Goal: Task Accomplishment & Management: Complete application form

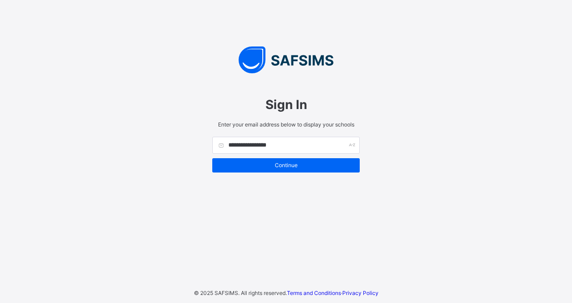
drag, startPoint x: 283, startPoint y: 146, endPoint x: 247, endPoint y: 146, distance: 35.3
click at [247, 146] on input "**********" at bounding box center [285, 145] width 147 height 17
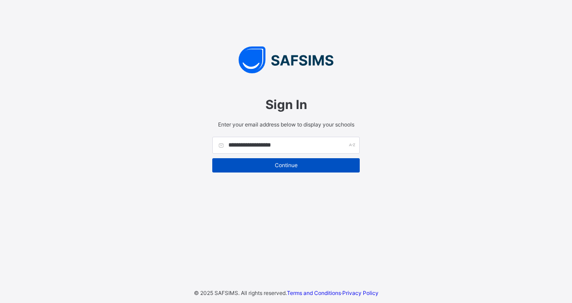
type input "**********"
click at [271, 172] on div "Continue" at bounding box center [285, 165] width 147 height 14
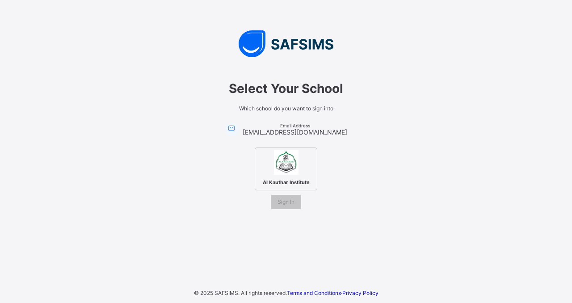
click at [293, 167] on img at bounding box center [286, 162] width 25 height 25
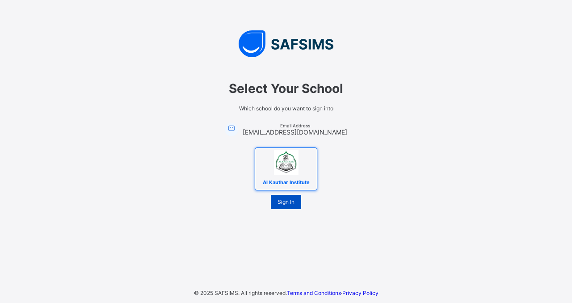
click at [281, 204] on span "Sign In" at bounding box center [285, 201] width 17 height 7
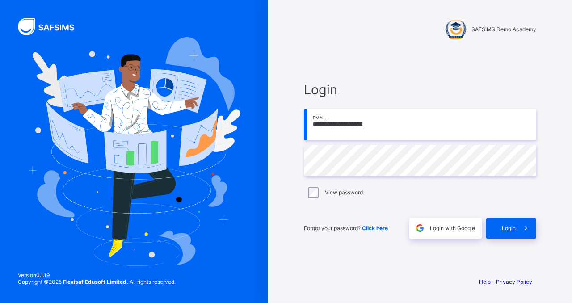
click at [389, 130] on input "**********" at bounding box center [420, 124] width 232 height 31
click at [509, 227] on span "Login" at bounding box center [509, 228] width 14 height 7
click at [226, 302] on div at bounding box center [134, 151] width 268 height 303
click at [467, 234] on div "Login with Google" at bounding box center [445, 228] width 72 height 21
click at [432, 222] on div "Login with Google" at bounding box center [445, 228] width 72 height 21
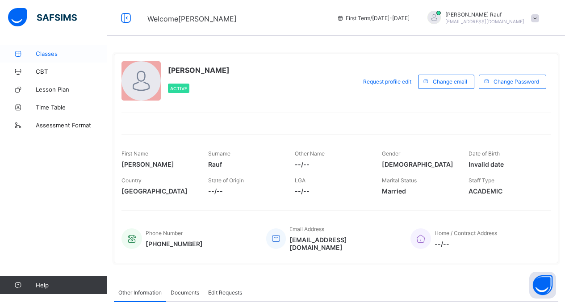
click at [44, 55] on span "Classes" at bounding box center [71, 53] width 71 height 7
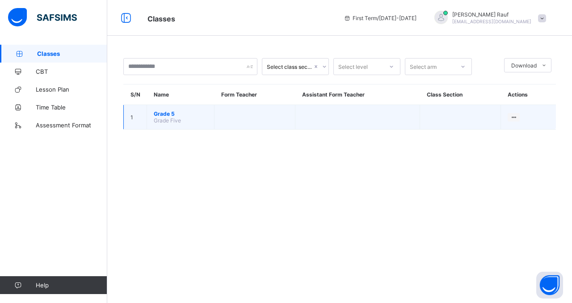
click at [163, 112] on span "Grade 5" at bounding box center [181, 113] width 54 height 7
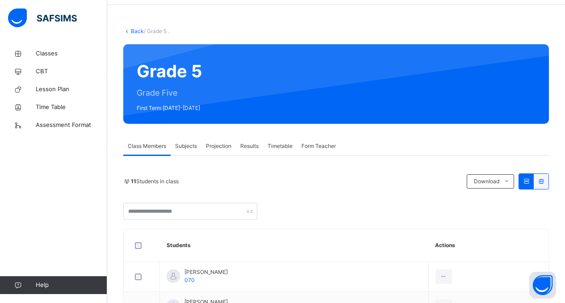
scroll to position [18, 0]
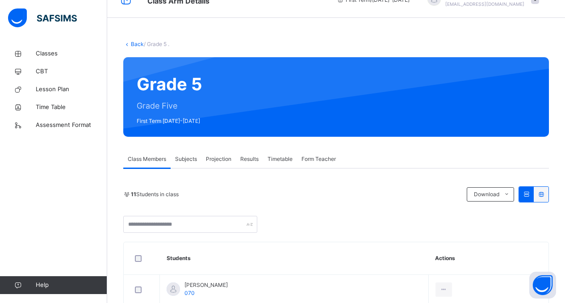
click at [223, 155] on span "Projection" at bounding box center [218, 159] width 25 height 8
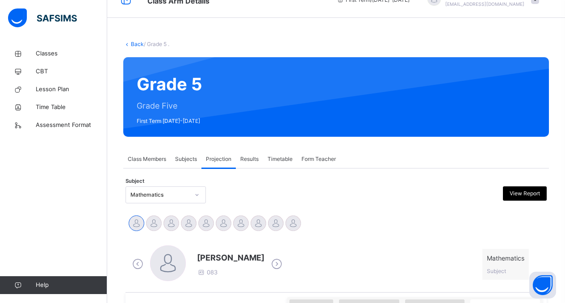
click at [160, 155] on span "Class Members" at bounding box center [147, 159] width 38 height 8
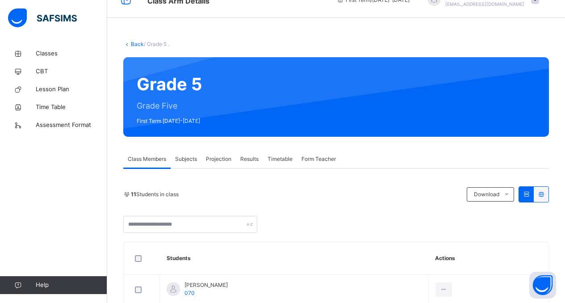
scroll to position [0, 0]
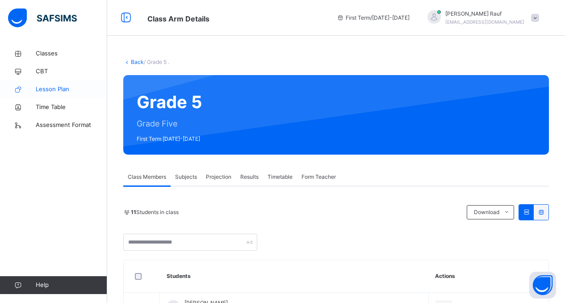
click at [59, 90] on span "Lesson Plan" at bounding box center [71, 89] width 71 height 9
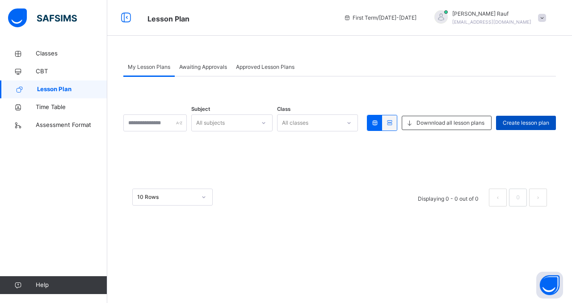
click at [518, 122] on span "Create lesson plan" at bounding box center [525, 123] width 46 height 8
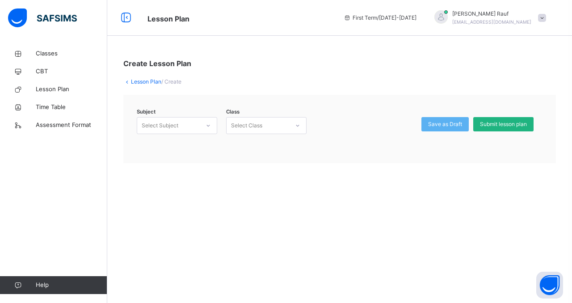
click at [496, 123] on span "Submit lesson plan" at bounding box center [503, 124] width 47 height 8
click at [416, 151] on div "Subject Select Subject Class Select Class class is required Save as Draft Submi…" at bounding box center [339, 131] width 432 height 73
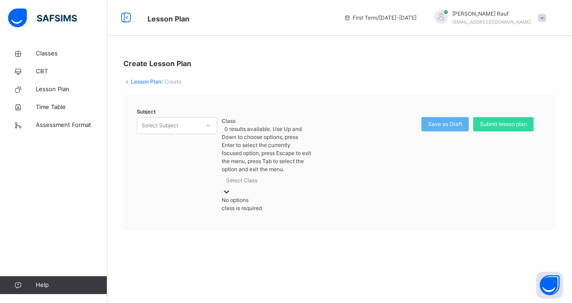
click at [279, 173] on div "Select Class" at bounding box center [266, 180] width 89 height 14
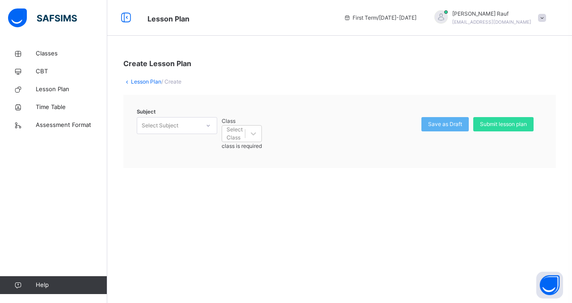
click at [334, 96] on div "Subject Select Subject Class Select Class class is required Save as Draft Submi…" at bounding box center [339, 131] width 432 height 73
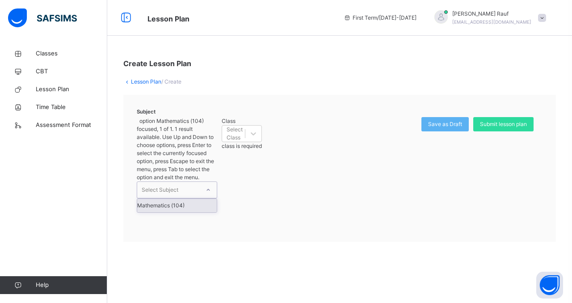
click at [175, 181] on div "Select Subject" at bounding box center [160, 189] width 37 height 17
click at [179, 199] on div "Mathematics (104)" at bounding box center [176, 205] width 79 height 13
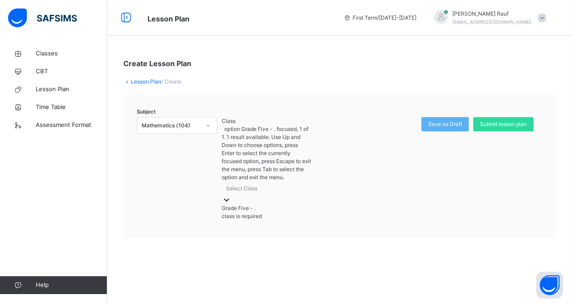
click at [256, 184] on div "Select Class" at bounding box center [241, 188] width 31 height 8
click at [257, 204] on div "Grade Five - ." at bounding box center [266, 208] width 89 height 8
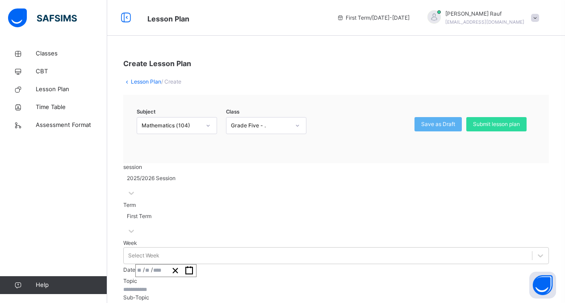
click at [259, 176] on div "session 2025/2026 Session Term First Term Week Select Week Date / / Topic Sub-T…" at bounding box center [336, 265] width 426 height 205
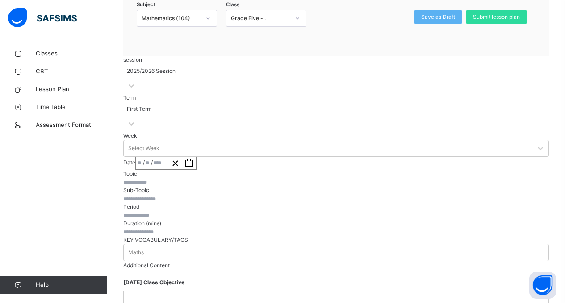
scroll to position [125, 0]
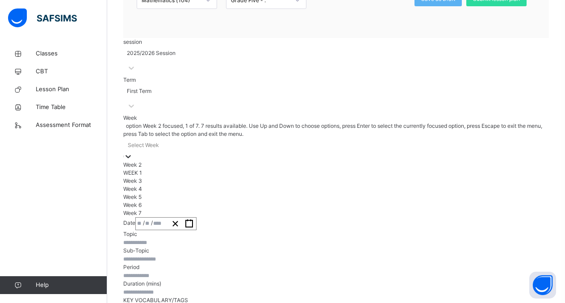
click at [226, 138] on div "Select Week" at bounding box center [336, 145] width 426 height 14
click at [208, 169] on div "WEEK 1" at bounding box center [336, 173] width 426 height 8
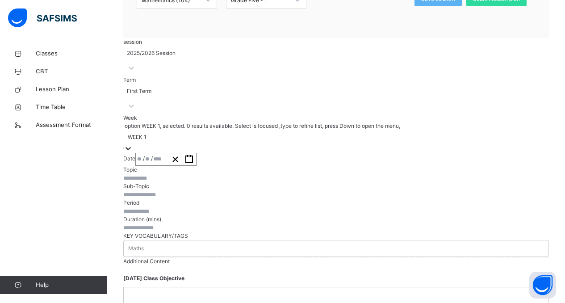
click at [146, 133] on div "WEEK 1" at bounding box center [137, 137] width 19 height 8
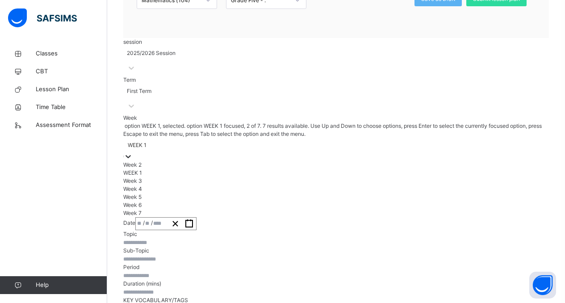
click at [176, 169] on div "WEEK 1" at bounding box center [336, 173] width 426 height 8
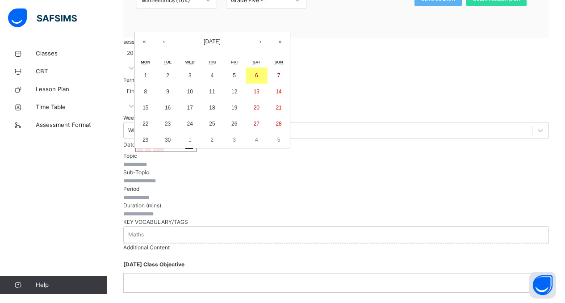
click at [197, 139] on div "/ / « ‹ September 2025 › » Mon Tue Wed Thu Fri Sat Sun 1 2 3 4 5 6 7 8 9 10 11 …" at bounding box center [165, 145] width 61 height 13
click at [179, 84] on button "9" at bounding box center [168, 92] width 22 height 16
type input "**********"
type input "*"
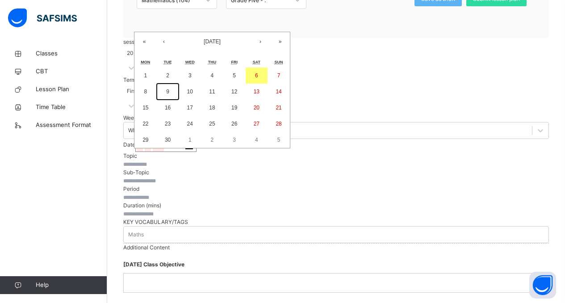
type input "****"
click at [197, 139] on div "**********" at bounding box center [165, 145] width 61 height 13
click at [179, 84] on button "9" at bounding box center [168, 92] width 22 height 16
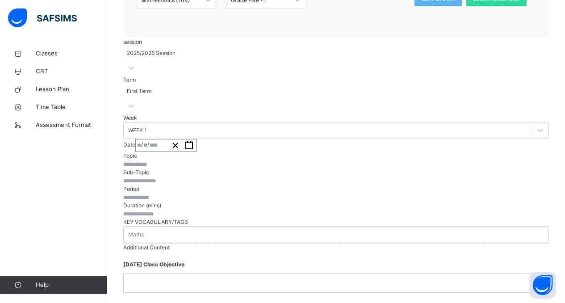
click at [177, 161] on input "text" at bounding box center [150, 164] width 54 height 8
click at [254, 76] on div "session 2025/2026 Session" at bounding box center [336, 57] width 426 height 38
click at [317, 93] on div "Term First Term" at bounding box center [336, 95] width 426 height 38
click at [123, 38] on span at bounding box center [123, 38] width 0 height 0
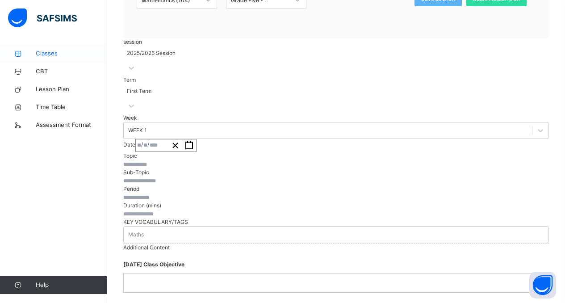
click at [49, 55] on span "Classes" at bounding box center [71, 53] width 71 height 9
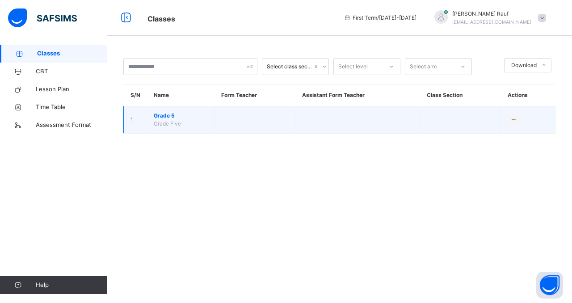
click at [163, 129] on td "Grade 5 Grade Five" at bounding box center [180, 119] width 67 height 27
click at [169, 121] on span "Grade Five" at bounding box center [167, 123] width 27 height 7
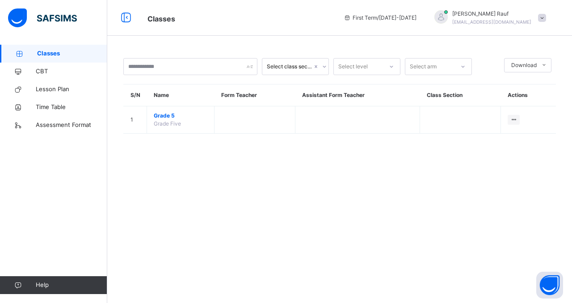
click at [168, 163] on div "Select class section Select level Select arm Download Pdf Report Excel Report S…" at bounding box center [339, 151] width 464 height 303
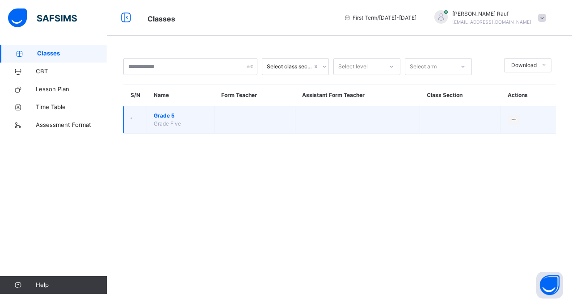
click at [162, 114] on span "Grade 5" at bounding box center [181, 116] width 54 height 8
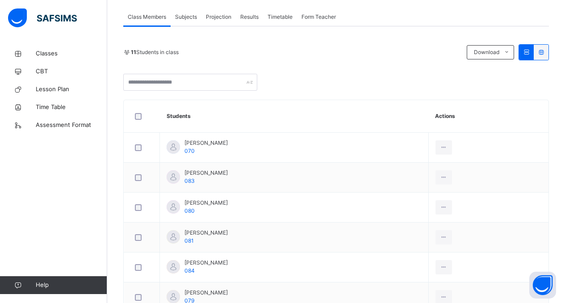
scroll to position [161, 0]
click at [220, 15] on span "Projection" at bounding box center [218, 16] width 25 height 8
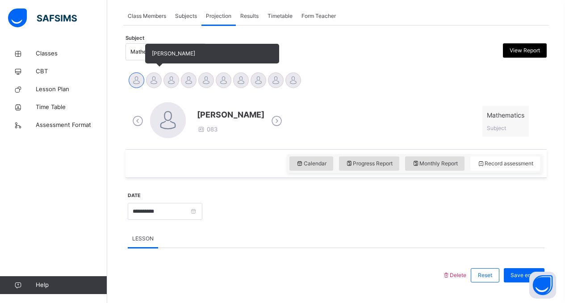
click at [154, 78] on div at bounding box center [154, 80] width 16 height 16
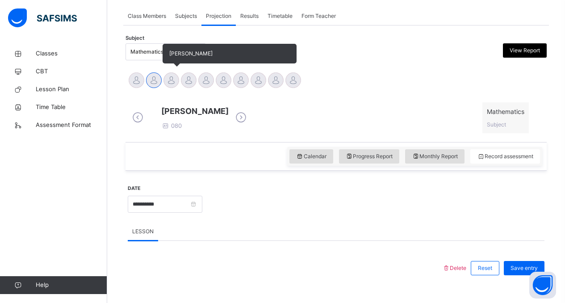
click at [170, 82] on div at bounding box center [171, 80] width 16 height 16
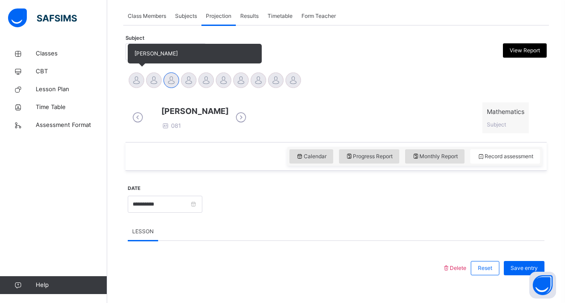
click at [134, 76] on div at bounding box center [137, 80] width 16 height 16
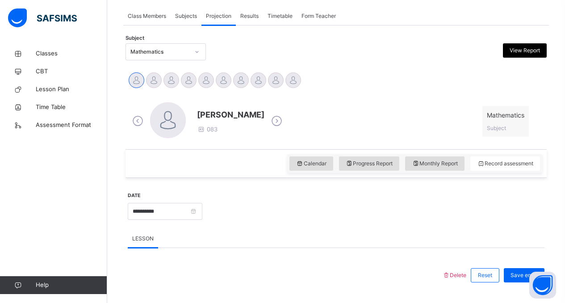
click at [148, 241] on span "LESSON" at bounding box center [142, 238] width 21 height 8
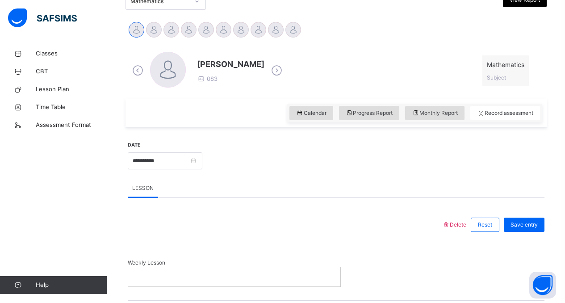
scroll to position [239, 0]
